Goal: Information Seeking & Learning: Learn about a topic

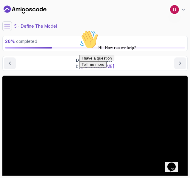
click at [79, 30] on icon "Chat attention grabber" at bounding box center [79, 30] width 0 height 0
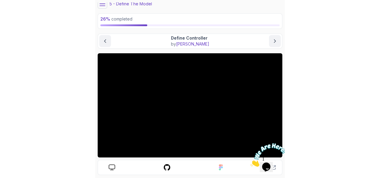
scroll to position [23, 0]
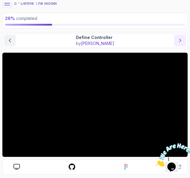
click at [177, 42] on icon "next content" at bounding box center [180, 40] width 6 height 6
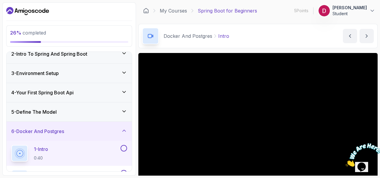
scroll to position [27, 0]
click at [84, 112] on div "5 - Define The Model" at bounding box center [69, 111] width 116 height 7
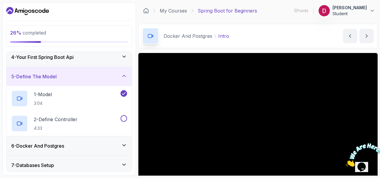
scroll to position [63, 0]
click at [121, 118] on div at bounding box center [123, 117] width 8 height 7
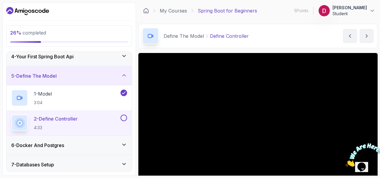
click at [122, 118] on button at bounding box center [124, 117] width 7 height 7
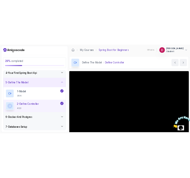
scroll to position [53, 0]
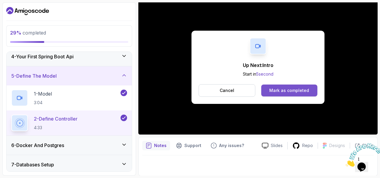
click at [189, 88] on div "Mark as completed" at bounding box center [289, 90] width 40 height 6
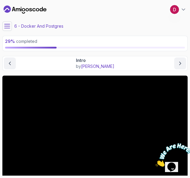
click at [155, 162] on icon "Close" at bounding box center [155, 164] width 0 height 5
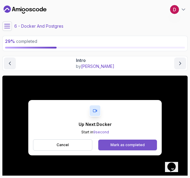
click at [122, 143] on div "Mark as completed" at bounding box center [127, 144] width 34 height 5
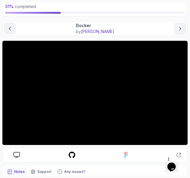
scroll to position [35, 0]
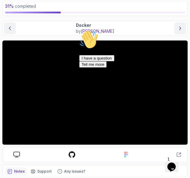
click at [79, 30] on icon "Chat attention grabber" at bounding box center [79, 30] width 0 height 0
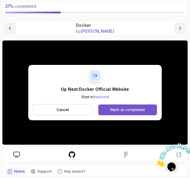
click at [122, 107] on div "Mark as completed" at bounding box center [127, 109] width 34 height 5
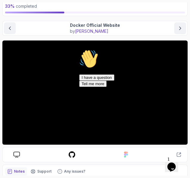
click at [79, 49] on icon "Chat attention grabber" at bounding box center [79, 49] width 0 height 0
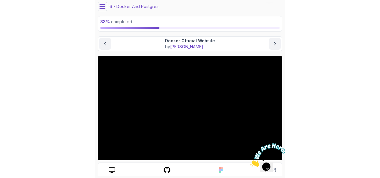
scroll to position [20, 0]
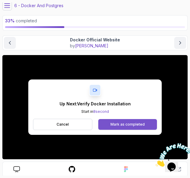
click at [110, 122] on button "Mark as completed" at bounding box center [127, 124] width 59 height 11
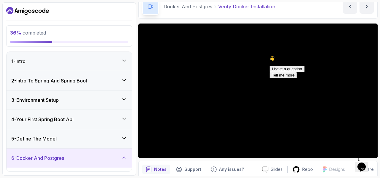
scroll to position [34, 0]
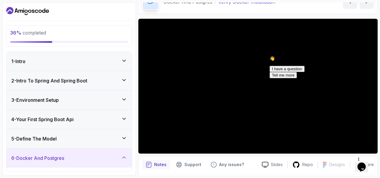
click at [121, 154] on div "6 - Docker And Postgres" at bounding box center [69, 157] width 116 height 7
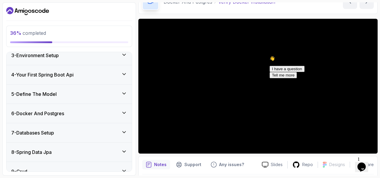
scroll to position [48, 0]
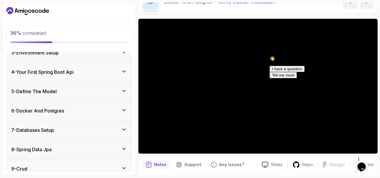
click at [124, 113] on div "6 - Docker And Postgres" at bounding box center [69, 110] width 125 height 19
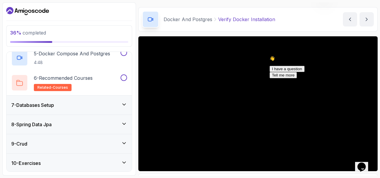
scroll to position [223, 0]
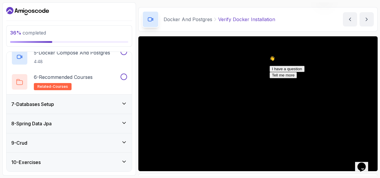
click at [73, 108] on div "7 - Databases Setup" at bounding box center [69, 103] width 125 height 19
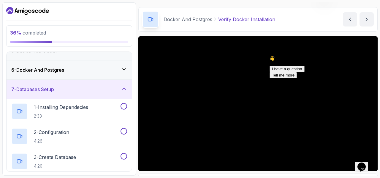
scroll to position [82, 0]
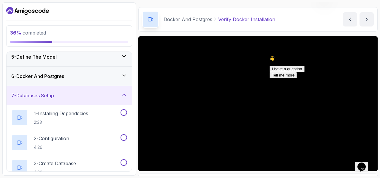
click at [79, 98] on div "7 - Databases Setup" at bounding box center [69, 95] width 116 height 7
